Goal: Information Seeking & Learning: Learn about a topic

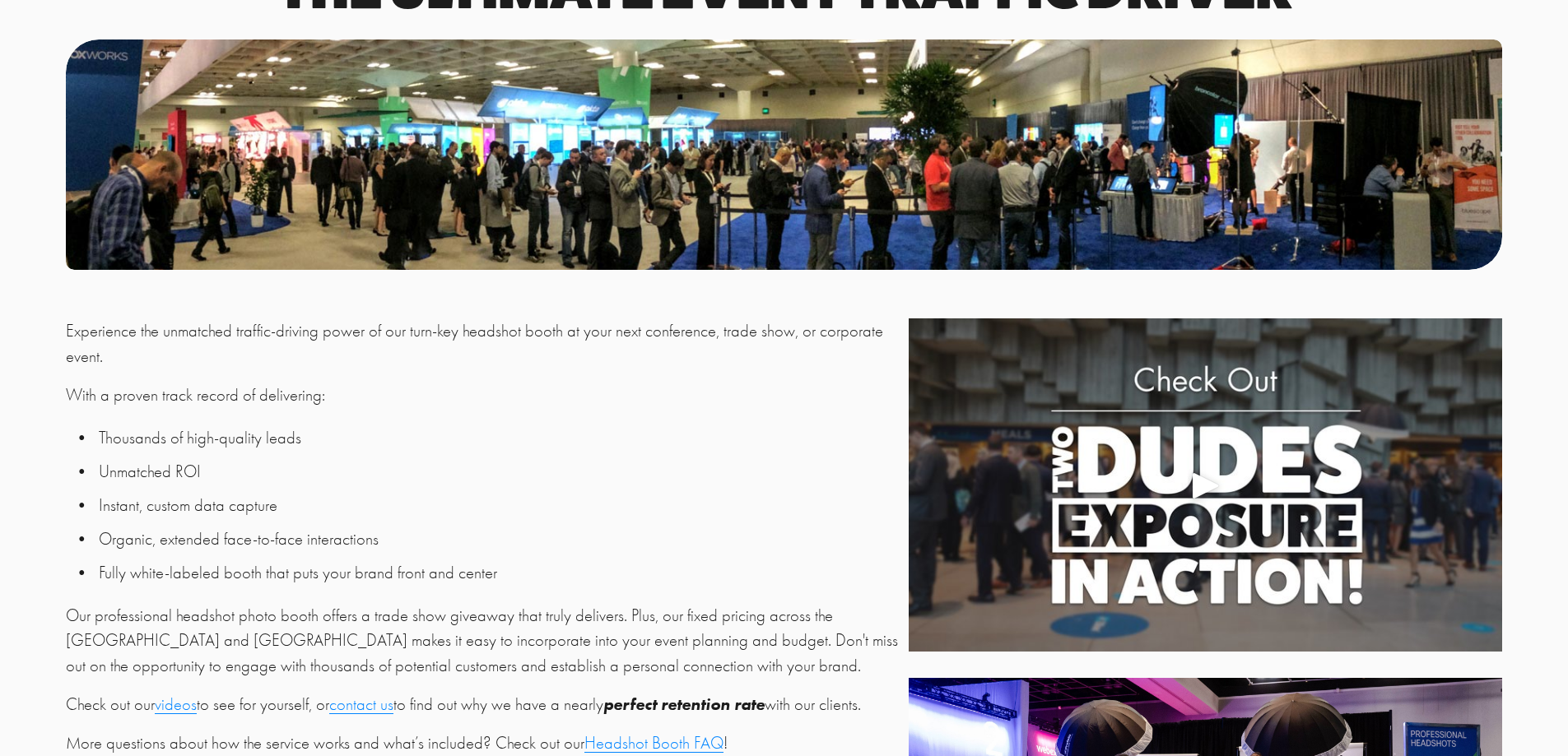
scroll to position [549, 0]
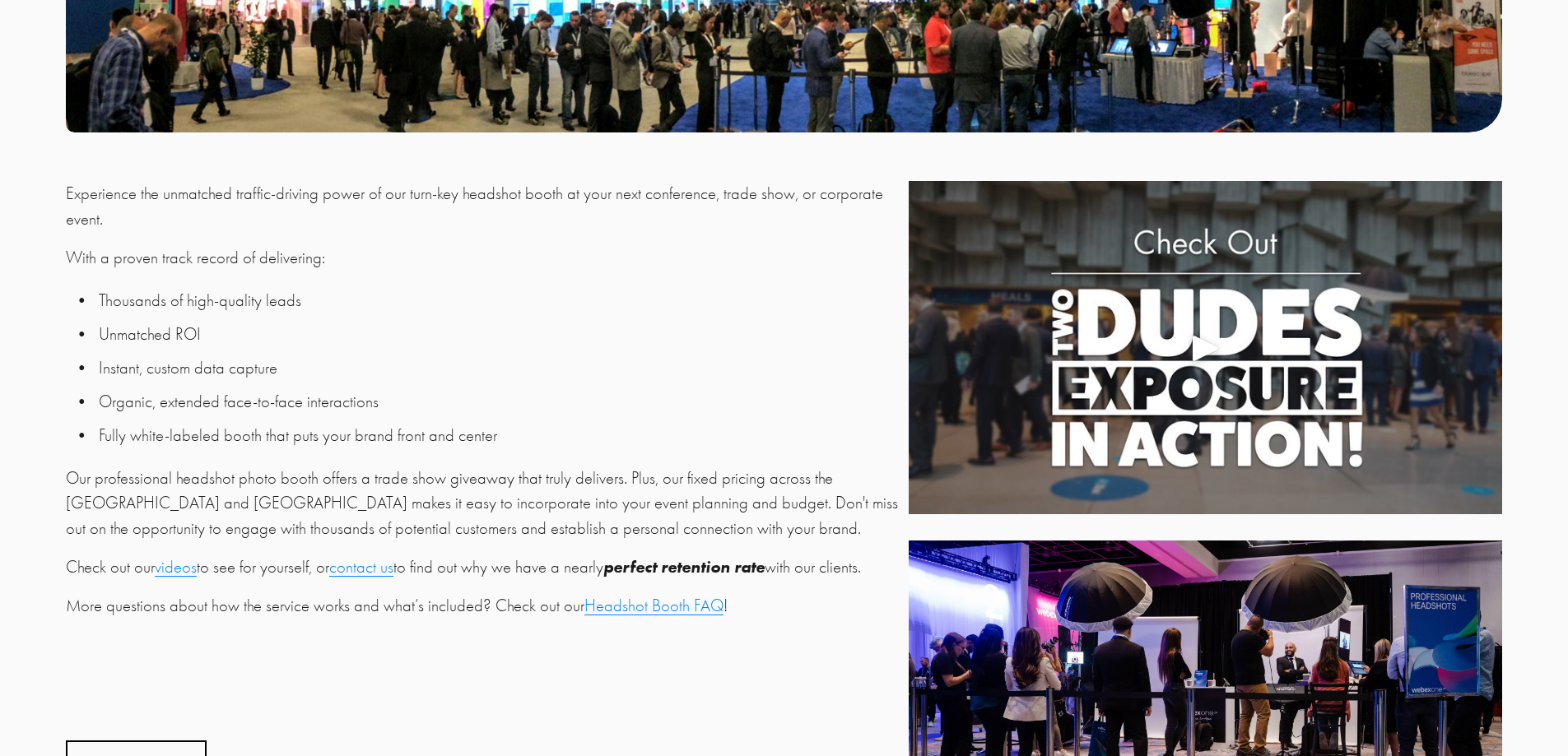
click at [640, 612] on link "Headshot Booth FAQ" at bounding box center [654, 606] width 139 height 19
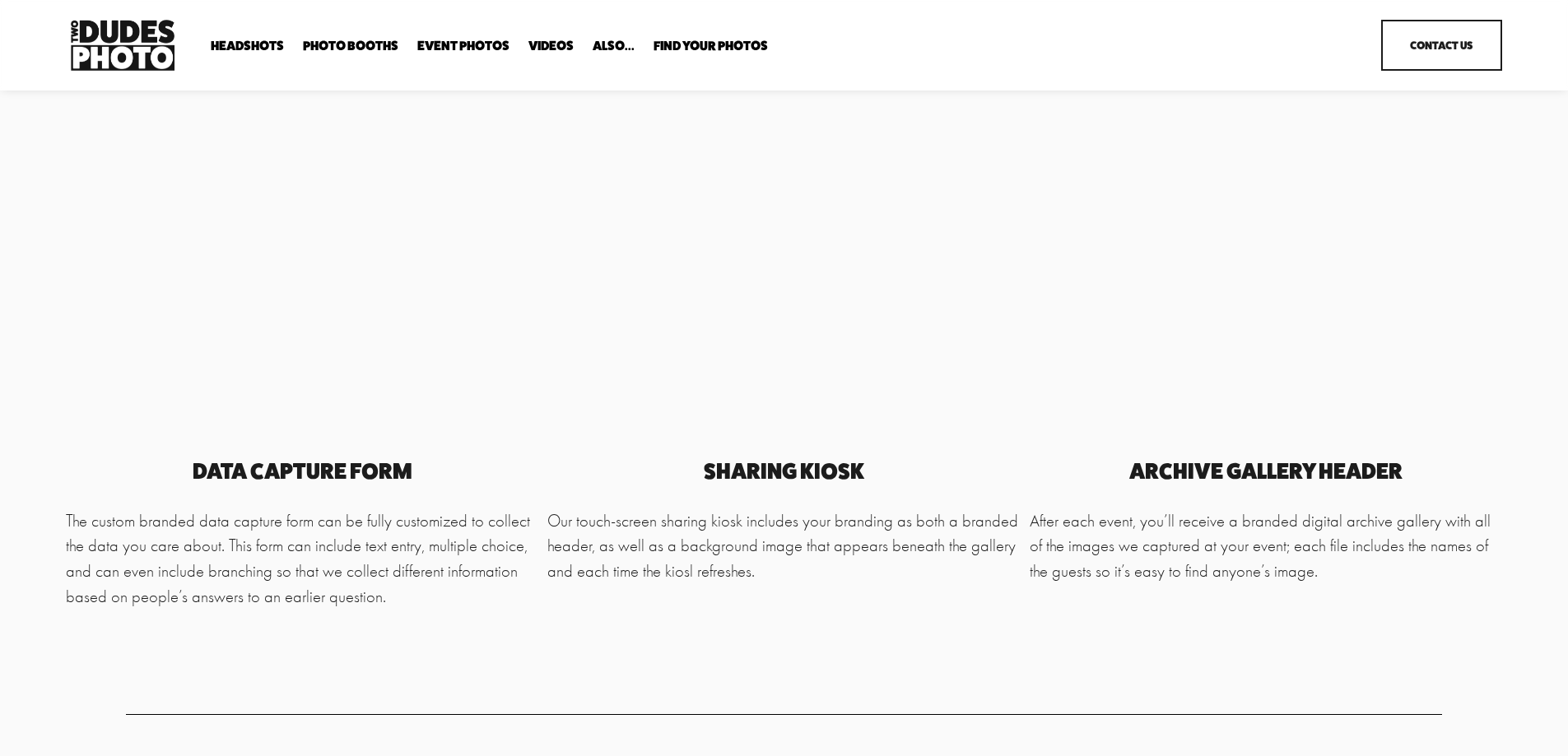
scroll to position [5076, 0]
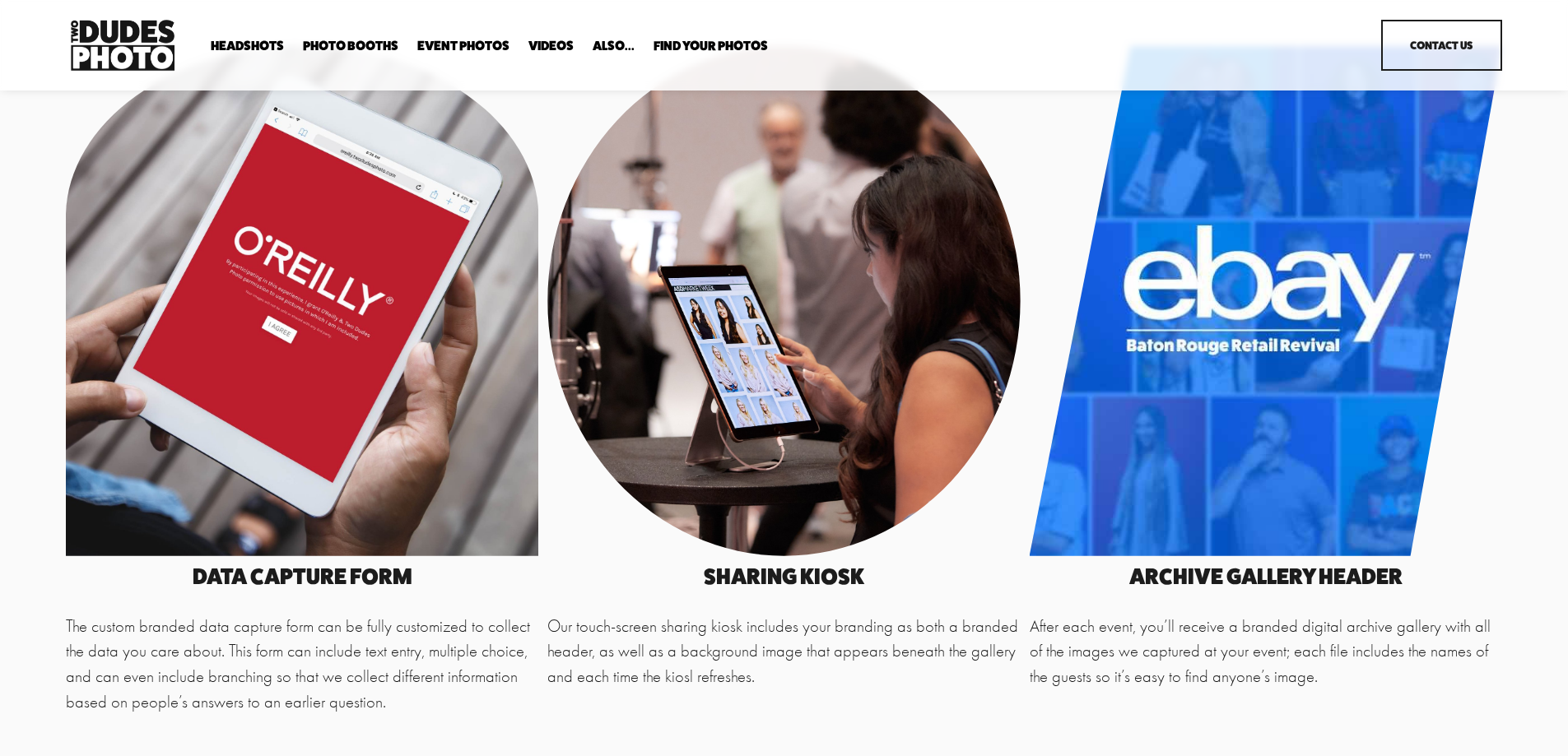
click at [0, 0] on span "Expo Headshots" at bounding box center [0, 0] width 0 height 0
